Goal: Task Accomplishment & Management: Manage account settings

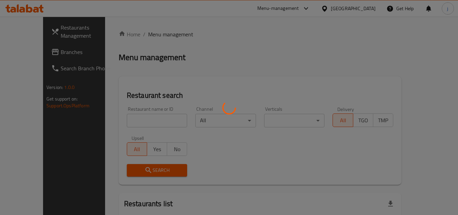
click at [22, 48] on div at bounding box center [229, 107] width 458 height 215
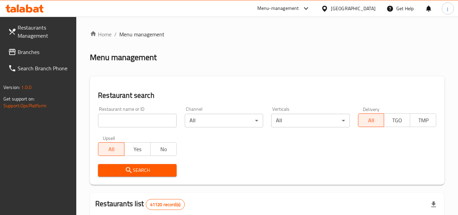
click at [40, 52] on span "Branches" at bounding box center [45, 52] width 54 height 8
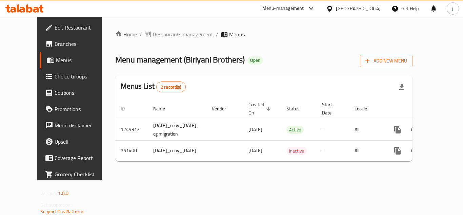
click at [333, 11] on icon at bounding box center [329, 8] width 7 height 7
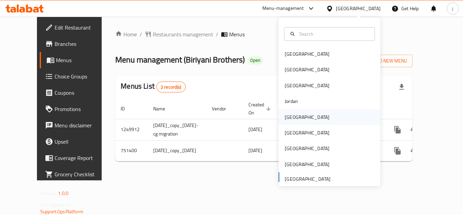
click at [292, 116] on div "[GEOGRAPHIC_DATA]" at bounding box center [307, 116] width 45 height 7
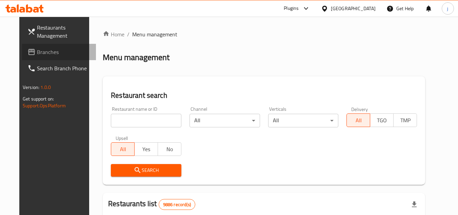
click at [54, 49] on span "Branches" at bounding box center [64, 52] width 54 height 8
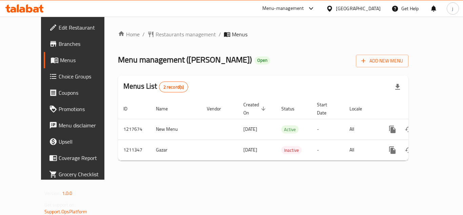
click at [59, 77] on span "Choice Groups" at bounding box center [86, 76] width 54 height 8
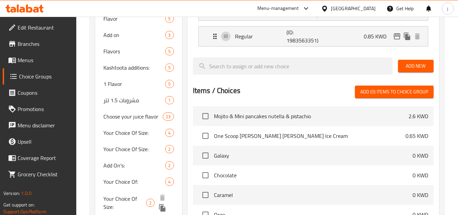
scroll to position [214, 0]
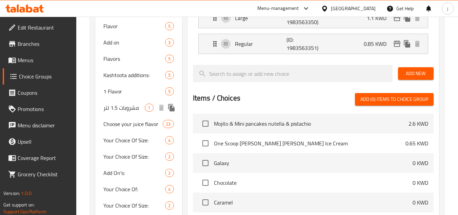
click at [116, 107] on span "مشروبات 1.5 لتر" at bounding box center [123, 107] width 41 height 8
type input "مشروبات 1.5 لتر"
type input "drinks 1.5 liters"
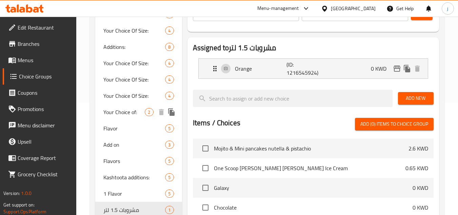
scroll to position [113, 0]
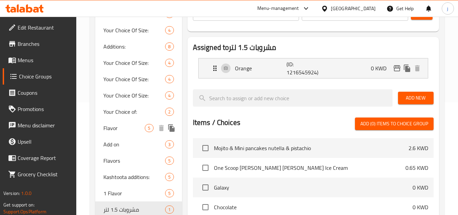
click at [119, 130] on span "Flavor" at bounding box center [123, 128] width 41 height 8
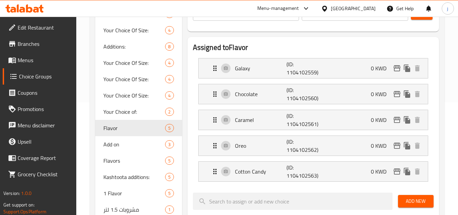
type input "Flavor"
type input "نكهة"
type input "2"
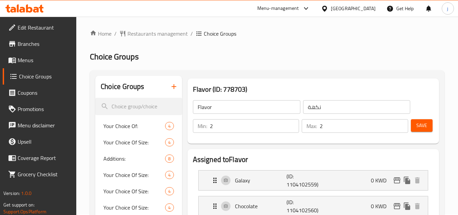
scroll to position [0, 0]
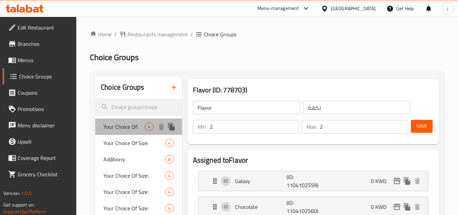
click at [126, 123] on span "Your Choice Of:" at bounding box center [123, 126] width 41 height 8
type input "Your Choice Of:"
type input "إختيارك من الحجم"
type input "1"
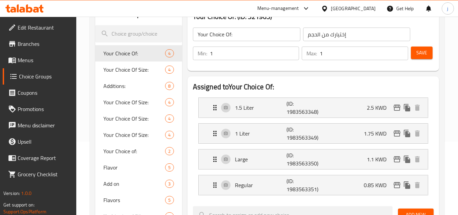
scroll to position [34, 0]
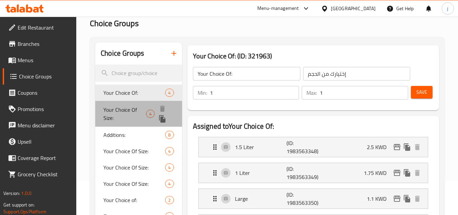
click at [119, 116] on span "Your Choice Of Size:" at bounding box center [124, 114] width 43 height 16
type input "Your Choice Of Size:"
type input "إختيارك من الحجم:"
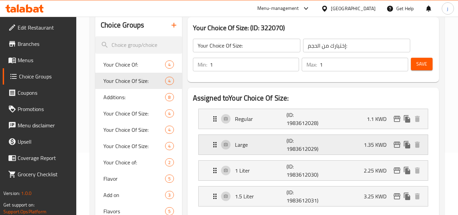
scroll to position [68, 0]
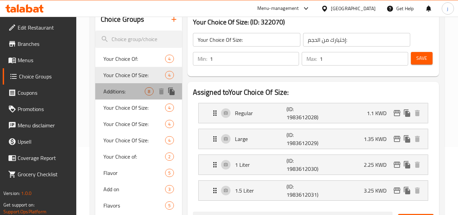
click at [111, 97] on div "Additions: 8" at bounding box center [138, 91] width 87 height 16
type input "Additions:"
type input "الإضافات:"
type input "0"
type input "5"
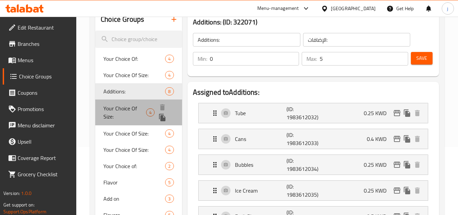
click at [122, 113] on span "Your Choice Of Size:" at bounding box center [124, 112] width 43 height 16
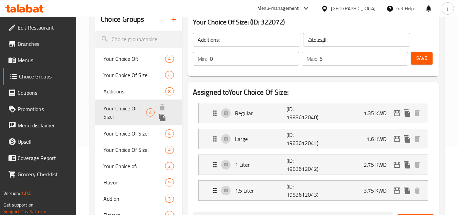
type input "Your Choice Of Size:"
type input "إختيارك من الحجم:"
type input "1"
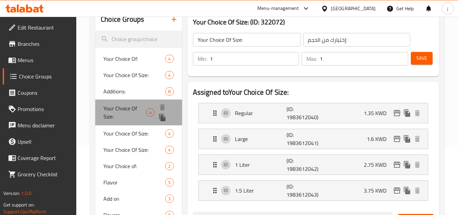
click at [122, 125] on div "Your Choice Of Size: 4" at bounding box center [138, 112] width 87 height 26
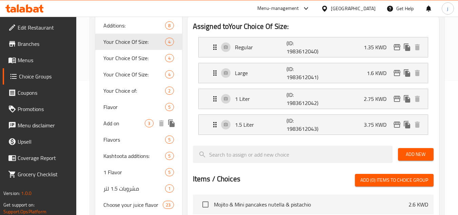
scroll to position [136, 0]
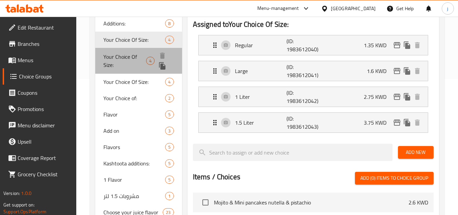
click at [120, 53] on span "Your Choice Of Size:" at bounding box center [124, 61] width 43 height 16
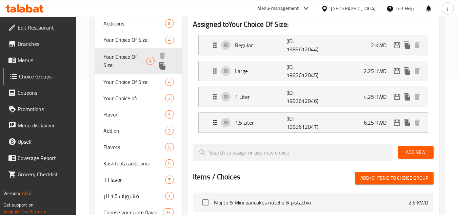
click at [120, 68] on span "Your Choice Of Size:" at bounding box center [124, 61] width 43 height 16
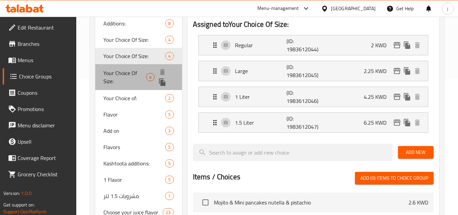
click at [120, 85] on div "Your Choice Of Size: 4" at bounding box center [138, 77] width 87 height 26
type input "أختيارك من الحجم:"
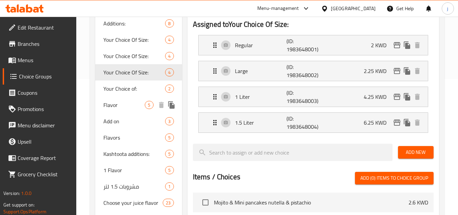
click at [120, 97] on div "Flavor 5" at bounding box center [138, 105] width 87 height 16
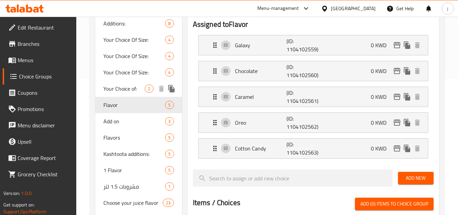
type input "Flavor"
type input "نكهة"
type input "2"
click at [121, 91] on span "Your Choice of:" at bounding box center [123, 88] width 41 height 8
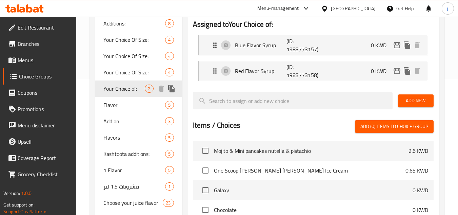
type input "Your Choice of:"
type input "إختيارك من:"
type input "1"
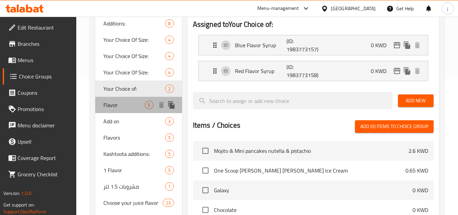
click at [133, 100] on div "Flavor 5" at bounding box center [138, 105] width 87 height 16
type input "Flavor"
type input "نكهة"
type input "2"
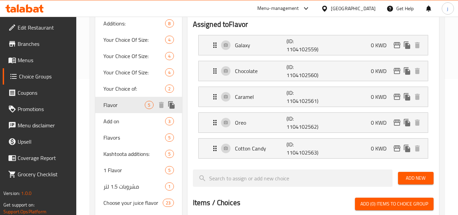
click at [119, 111] on div "Flavor 5" at bounding box center [138, 105] width 87 height 16
click at [119, 117] on span "Add on" at bounding box center [123, 121] width 41 height 8
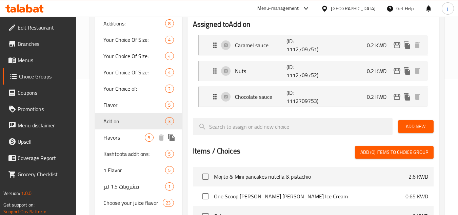
type input "Add on"
type input "إضافات"
type input "0"
type input "3"
click at [119, 136] on span "Flavors" at bounding box center [123, 137] width 41 height 8
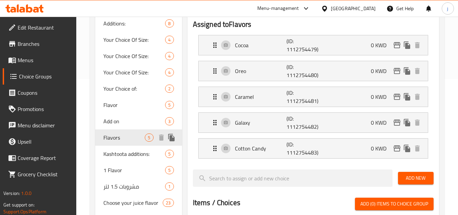
type input "Flavors"
type input "النكهات"
type input "2"
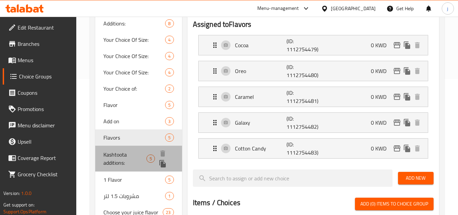
click at [114, 159] on span "Kashtoota additions:" at bounding box center [124, 158] width 43 height 16
type input "Kashtoota additions:"
type input "اختارات قشطوطة"
type input "0"
type input "5"
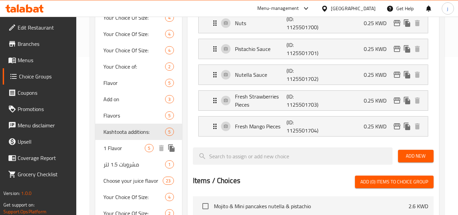
scroll to position [170, 0]
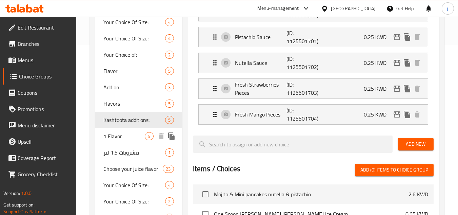
click at [114, 140] on span "1 Flavor" at bounding box center [123, 136] width 41 height 8
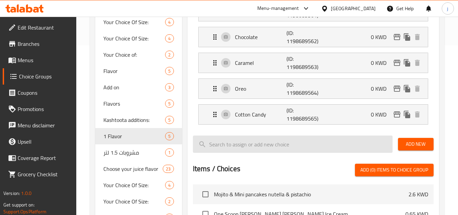
type input "1 Flavor"
type input "نكهة"
type input "1"
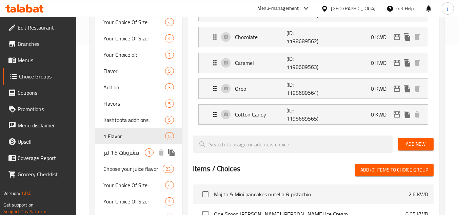
click at [116, 155] on span "مشروبات 1.5 لتر" at bounding box center [123, 152] width 41 height 8
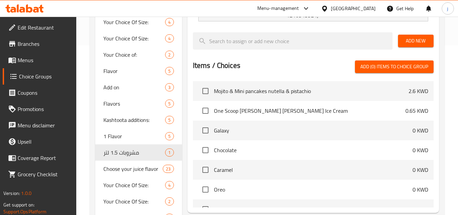
type input "مشروبات 1.5 لتر"
type input "drinks 1.5 liters"
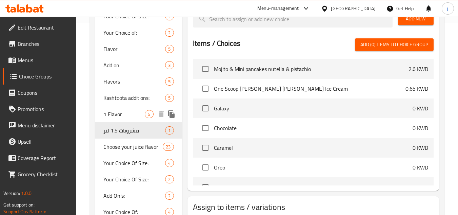
scroll to position [204, 0]
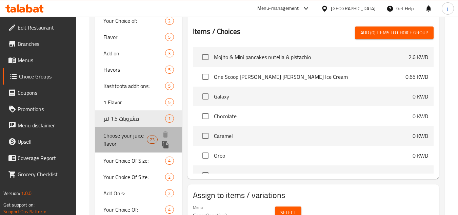
click at [120, 134] on span "Choose your juice flavor" at bounding box center [124, 139] width 43 height 16
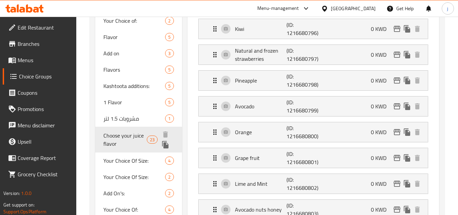
type input "Choose your juice flavor"
type input "اختر نكهة العصير الخاص بك"
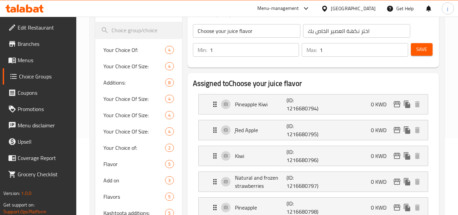
scroll to position [92, 0]
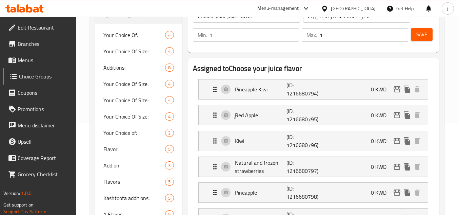
click at [362, 5] on div "Kuwait" at bounding box center [353, 8] width 45 height 7
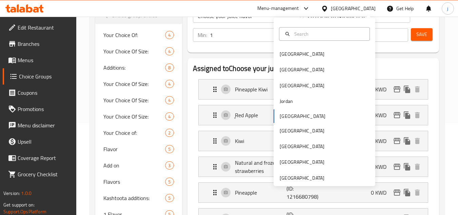
click at [328, 11] on icon at bounding box center [324, 8] width 7 height 7
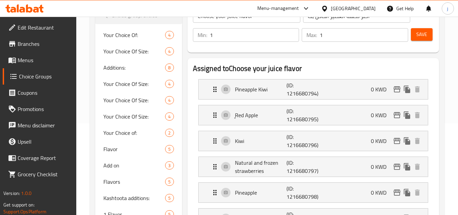
click at [328, 9] on icon at bounding box center [324, 8] width 7 height 7
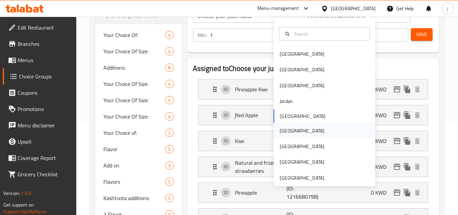
click at [282, 131] on div "Oman" at bounding box center [302, 130] width 45 height 7
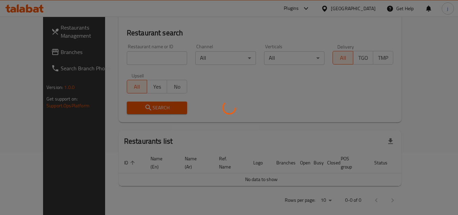
scroll to position [92, 0]
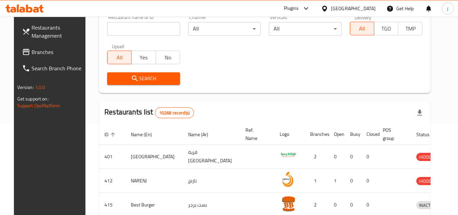
click at [34, 54] on span "Branches" at bounding box center [59, 52] width 54 height 8
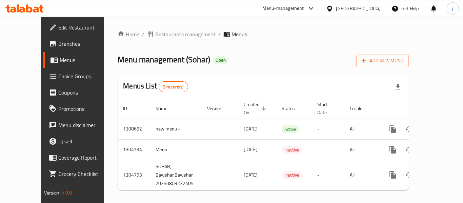
click at [332, 10] on icon at bounding box center [329, 8] width 5 height 6
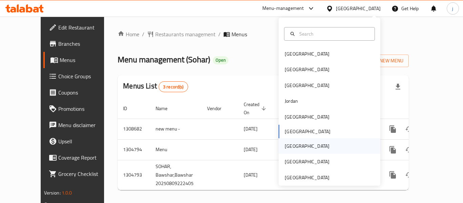
click at [291, 148] on div "[GEOGRAPHIC_DATA]" at bounding box center [307, 145] width 45 height 7
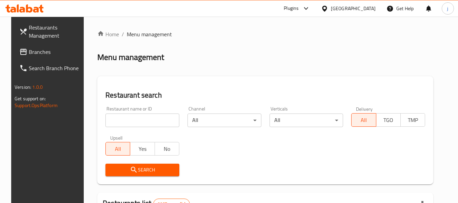
click at [42, 51] on span "Branches" at bounding box center [56, 52] width 54 height 8
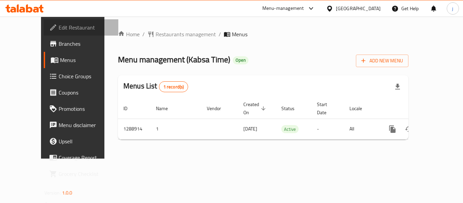
click at [44, 20] on link "Edit Restaurant" at bounding box center [81, 27] width 75 height 16
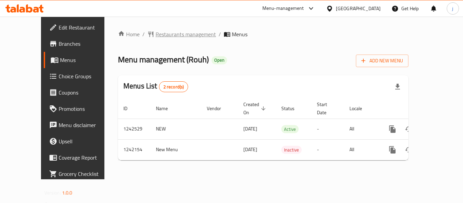
click at [156, 37] on span "Restaurants management" at bounding box center [186, 34] width 60 height 8
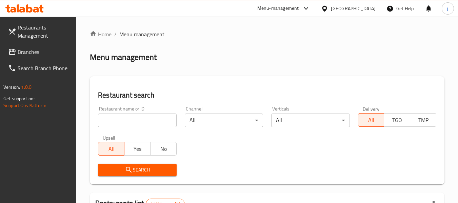
click at [22, 48] on span "Branches" at bounding box center [45, 52] width 54 height 8
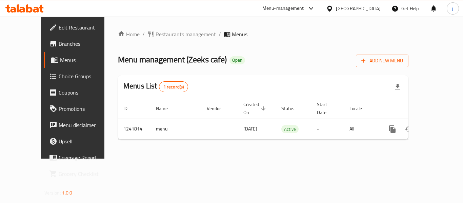
click at [343, 12] on div "[GEOGRAPHIC_DATA]" at bounding box center [358, 8] width 45 height 7
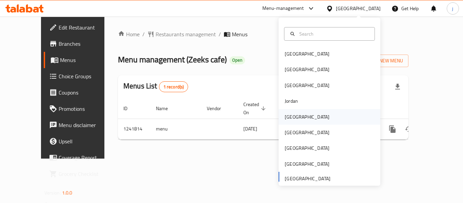
click at [288, 117] on div "[GEOGRAPHIC_DATA]" at bounding box center [307, 116] width 45 height 7
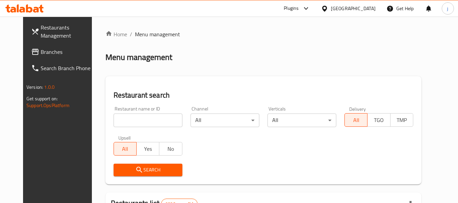
click at [34, 43] on link "Restaurants Management" at bounding box center [63, 31] width 74 height 24
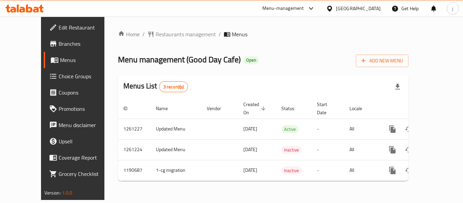
click at [370, 8] on div "[GEOGRAPHIC_DATA]" at bounding box center [358, 8] width 45 height 7
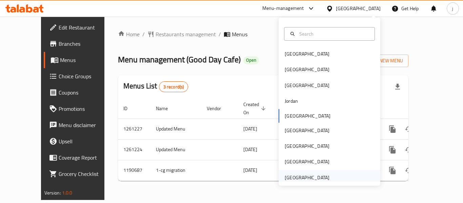
click at [314, 176] on div "[GEOGRAPHIC_DATA]" at bounding box center [307, 177] width 45 height 7
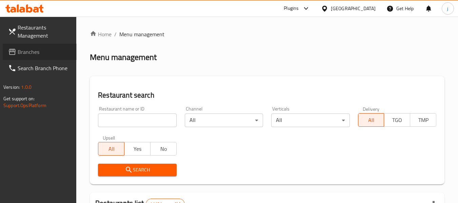
click at [32, 48] on span "Branches" at bounding box center [45, 52] width 54 height 8
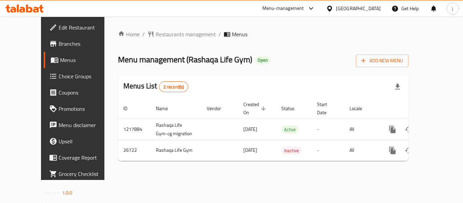
click at [342, 6] on div "[GEOGRAPHIC_DATA]" at bounding box center [358, 8] width 45 height 7
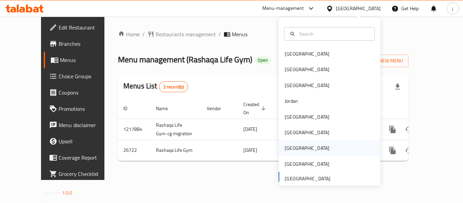
click at [318, 146] on div "[GEOGRAPHIC_DATA]" at bounding box center [330, 148] width 102 height 16
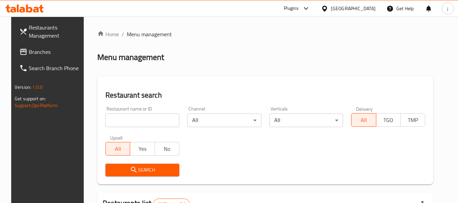
click at [46, 55] on span "Branches" at bounding box center [56, 52] width 54 height 8
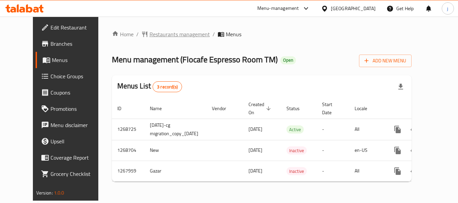
click at [150, 37] on span "Restaurants management" at bounding box center [180, 34] width 60 height 8
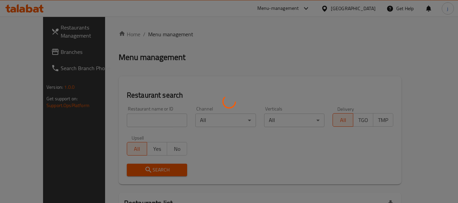
drag, startPoint x: 40, startPoint y: 56, endPoint x: 28, endPoint y: 57, distance: 11.9
click at [40, 56] on div at bounding box center [229, 101] width 458 height 203
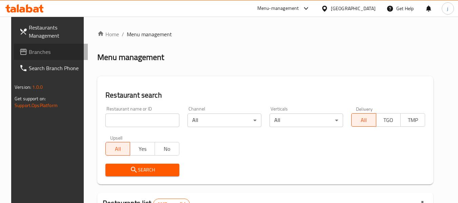
click at [30, 52] on span "Branches" at bounding box center [56, 52] width 54 height 8
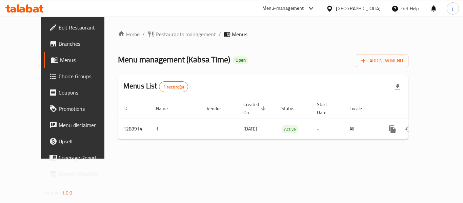
click at [333, 5] on icon at bounding box center [329, 8] width 7 height 7
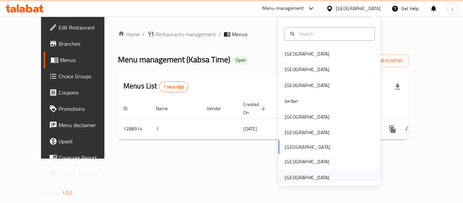
click at [285, 177] on div "[GEOGRAPHIC_DATA]" at bounding box center [307, 177] width 45 height 7
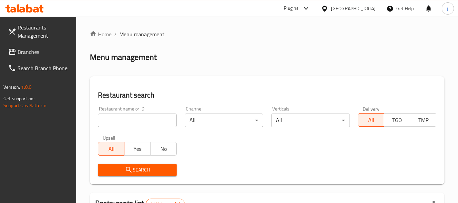
click at [35, 51] on span "Branches" at bounding box center [45, 52] width 54 height 8
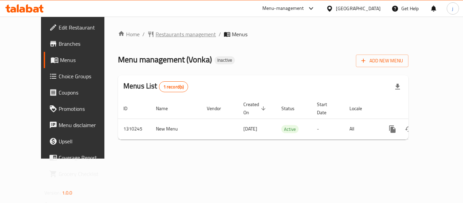
click at [156, 36] on span "Restaurants management" at bounding box center [186, 34] width 60 height 8
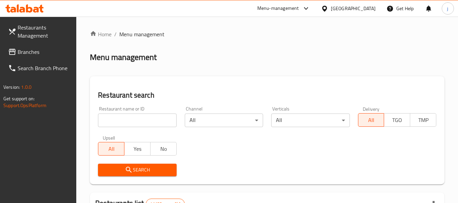
click at [31, 53] on div at bounding box center [229, 101] width 458 height 203
click at [36, 51] on span "Branches" at bounding box center [45, 52] width 54 height 8
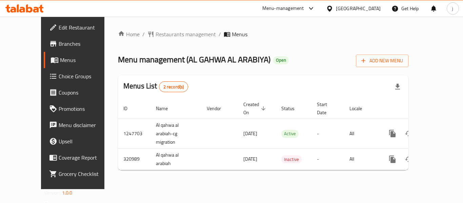
click at [332, 5] on div at bounding box center [331, 8] width 10 height 7
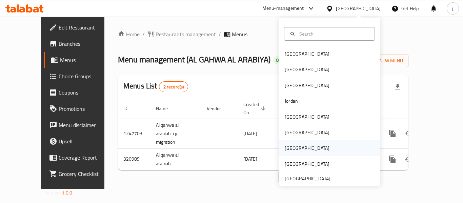
click at [285, 145] on div "[GEOGRAPHIC_DATA]" at bounding box center [307, 148] width 45 height 7
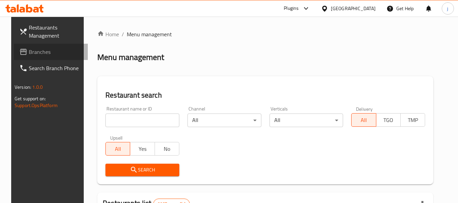
click at [45, 45] on link "Branches" at bounding box center [51, 52] width 74 height 16
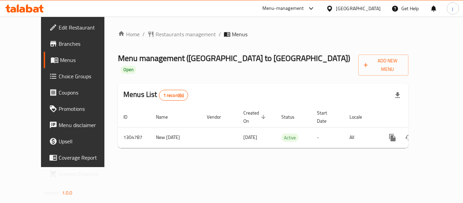
click at [332, 8] on icon at bounding box center [329, 8] width 5 height 6
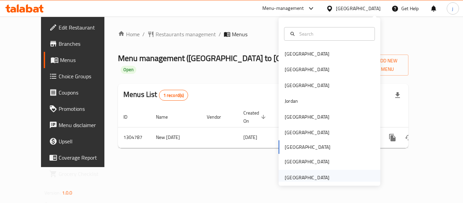
click at [291, 177] on div "[GEOGRAPHIC_DATA]" at bounding box center [307, 177] width 45 height 7
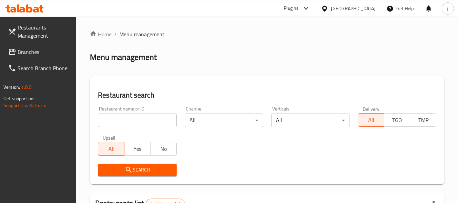
click at [34, 56] on span "Branches" at bounding box center [45, 52] width 54 height 8
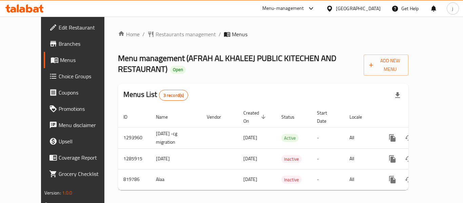
click at [331, 7] on icon at bounding box center [329, 8] width 7 height 7
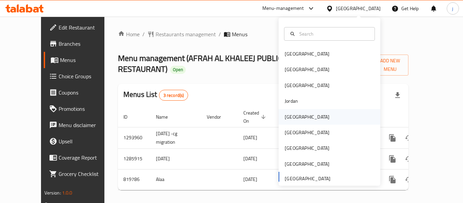
click at [291, 115] on div "[GEOGRAPHIC_DATA]" at bounding box center [307, 116] width 45 height 7
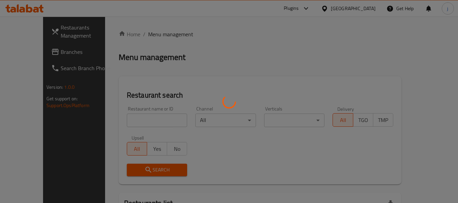
click at [32, 53] on div at bounding box center [229, 101] width 458 height 203
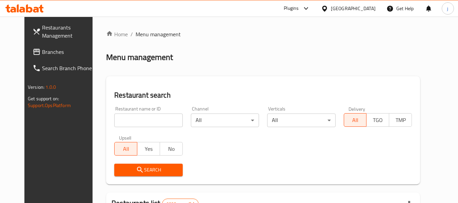
click at [42, 53] on span "Branches" at bounding box center [69, 52] width 54 height 8
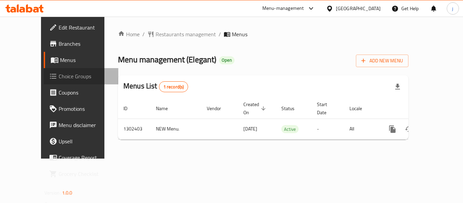
click at [59, 79] on span "Choice Groups" at bounding box center [86, 76] width 54 height 8
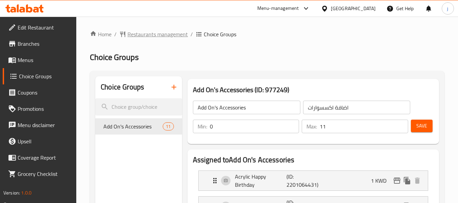
click at [151, 31] on span "Restaurants management" at bounding box center [158, 34] width 60 height 8
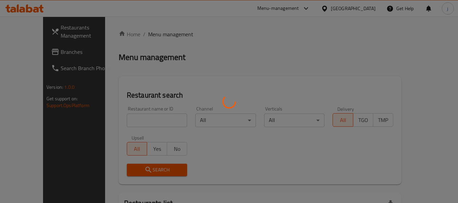
drag, startPoint x: 151, startPoint y: 31, endPoint x: 26, endPoint y: 55, distance: 127.1
click at [26, 55] on div at bounding box center [229, 101] width 458 height 203
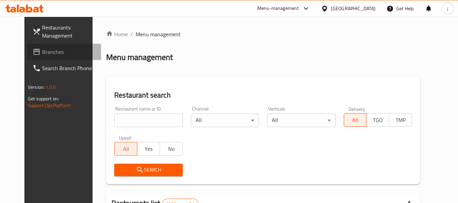
click at [42, 55] on span "Branches" at bounding box center [69, 52] width 54 height 8
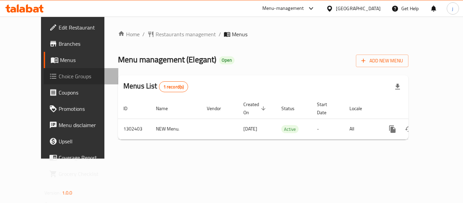
click at [59, 77] on span "Choice Groups" at bounding box center [86, 76] width 54 height 8
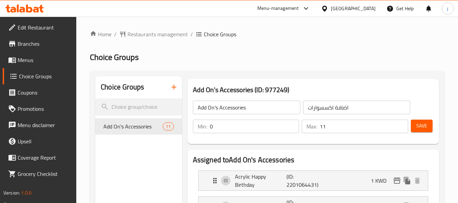
click at [328, 6] on icon at bounding box center [324, 8] width 7 height 7
click at [328, 5] on icon at bounding box center [324, 8] width 7 height 7
click at [328, 9] on icon at bounding box center [324, 8] width 7 height 7
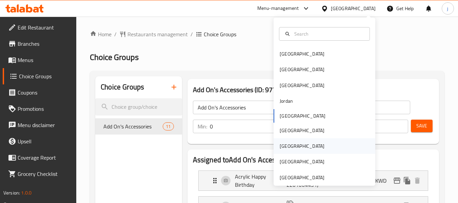
click at [288, 146] on div "Qatar" at bounding box center [302, 146] width 56 height 16
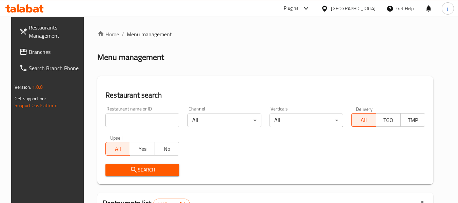
click at [29, 49] on span "Branches" at bounding box center [56, 52] width 54 height 8
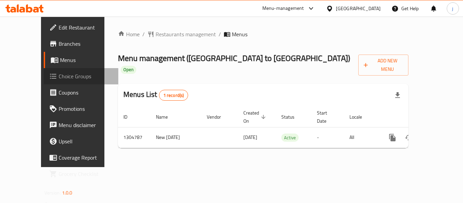
click at [59, 77] on span "Choice Groups" at bounding box center [86, 76] width 54 height 8
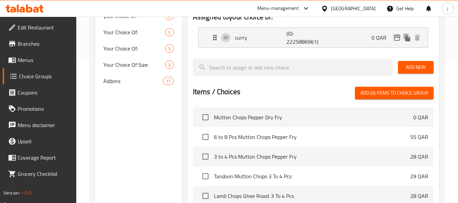
scroll to position [136, 0]
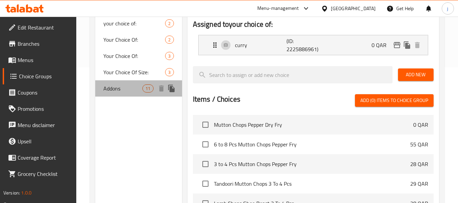
click at [119, 89] on span "Addons" at bounding box center [122, 88] width 39 height 8
type input "Addons"
type input "الإضافات"
type input "11"
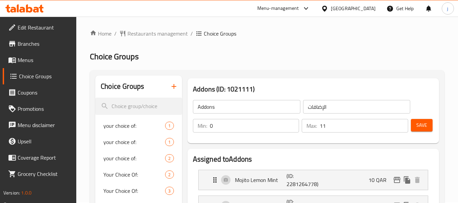
scroll to position [0, 0]
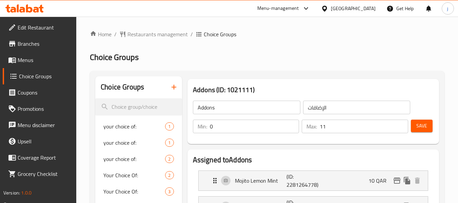
click at [328, 9] on icon at bounding box center [324, 8] width 7 height 7
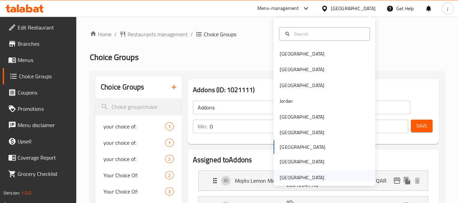
click at [288, 174] on div "[GEOGRAPHIC_DATA]" at bounding box center [302, 177] width 45 height 7
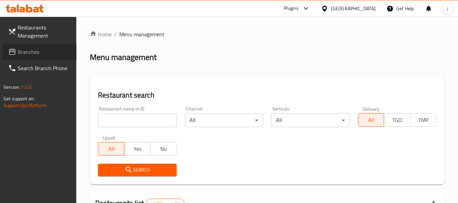
click at [37, 53] on span "Branches" at bounding box center [45, 52] width 54 height 8
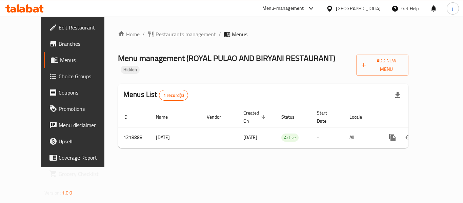
click at [343, 11] on div "[GEOGRAPHIC_DATA]" at bounding box center [358, 8] width 45 height 7
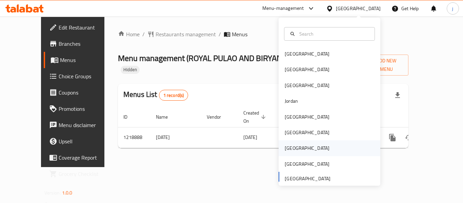
click at [285, 149] on div "[GEOGRAPHIC_DATA]" at bounding box center [307, 148] width 45 height 7
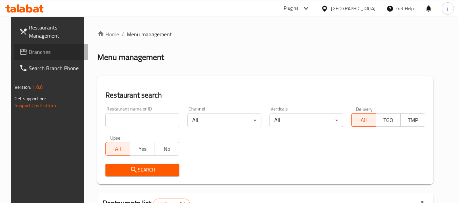
click at [47, 45] on link "Branches" at bounding box center [51, 52] width 74 height 16
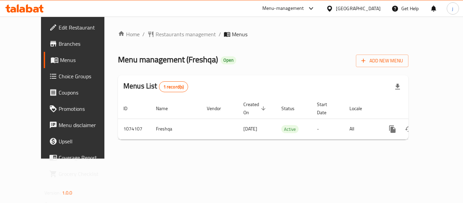
click at [59, 29] on span "Edit Restaurant" at bounding box center [86, 27] width 54 height 8
click at [333, 8] on icon at bounding box center [329, 8] width 7 height 7
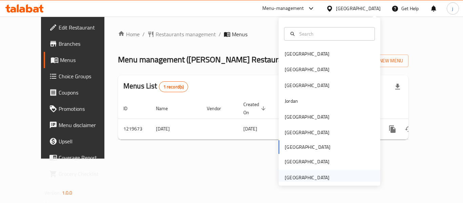
click at [331, 176] on div "[GEOGRAPHIC_DATA]" at bounding box center [330, 178] width 102 height 16
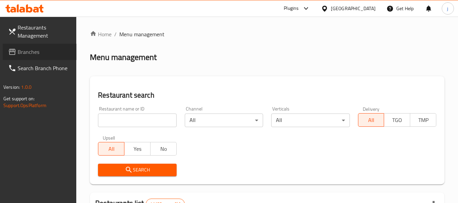
click at [34, 55] on span "Branches" at bounding box center [45, 52] width 54 height 8
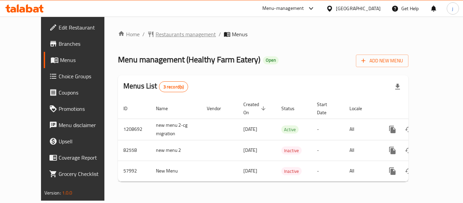
click at [166, 34] on span "Restaurants management" at bounding box center [186, 34] width 60 height 8
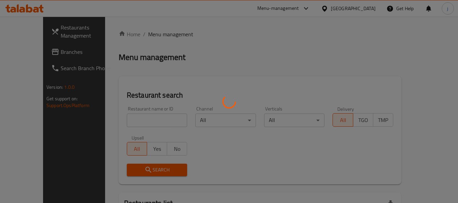
click at [11, 51] on div at bounding box center [229, 101] width 458 height 203
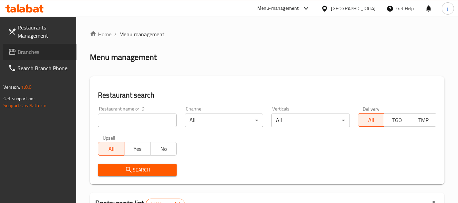
click at [31, 54] on span "Branches" at bounding box center [45, 52] width 54 height 8
